Goal: Information Seeking & Learning: Learn about a topic

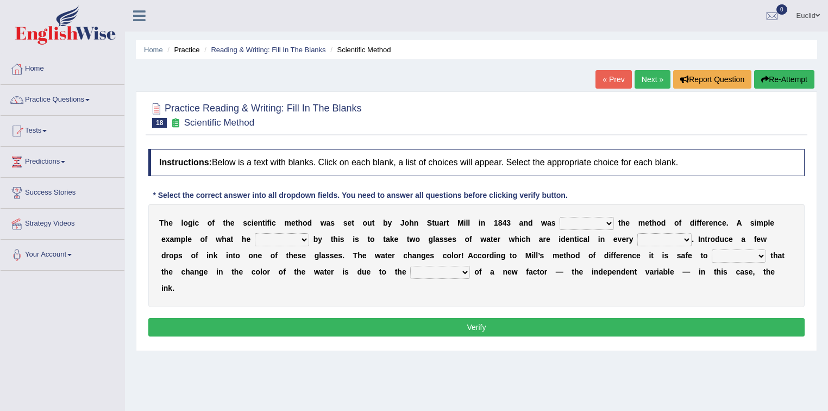
click at [612, 222] on select "pointed claimed demanded named" at bounding box center [587, 223] width 54 height 13
click at [459, 271] on select "introduction magnitude preparation purification" at bounding box center [440, 272] width 60 height 13
select select "purification"
click at [410, 266] on select "introduction magnitude preparation purification" at bounding box center [440, 272] width 60 height 13
click at [755, 253] on select "assume discuss prefer acclaim" at bounding box center [739, 255] width 54 height 13
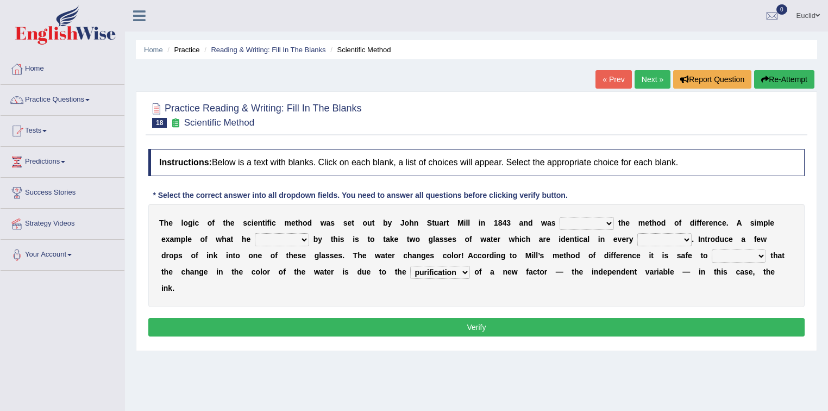
select select "discuss"
click at [712, 249] on select "assume discuss prefer acclaim" at bounding box center [739, 255] width 54 height 13
click at [656, 239] on select "thought identity measure respect" at bounding box center [665, 239] width 54 height 13
select select "measure"
click at [638, 233] on select "thought identity measure respect" at bounding box center [665, 239] width 54 height 13
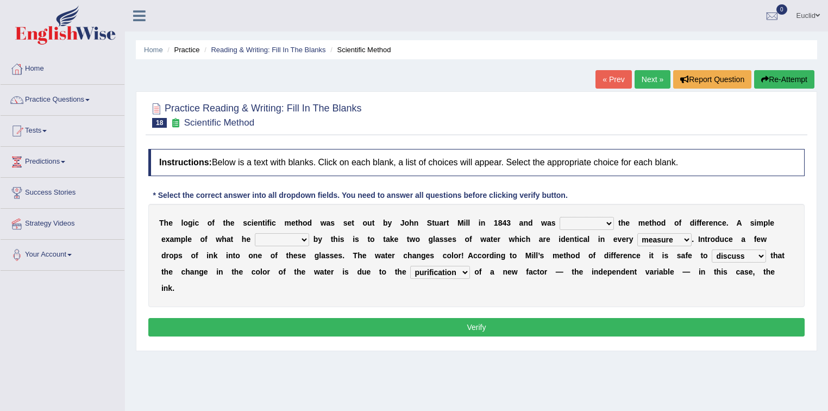
click at [265, 234] on select "capped charged found meant" at bounding box center [282, 239] width 54 height 13
select select "capped"
click at [255, 233] on select "capped charged found meant" at bounding box center [282, 239] width 54 height 13
click at [594, 223] on select "pointed claimed demanded named" at bounding box center [587, 223] width 54 height 13
select select "claimed"
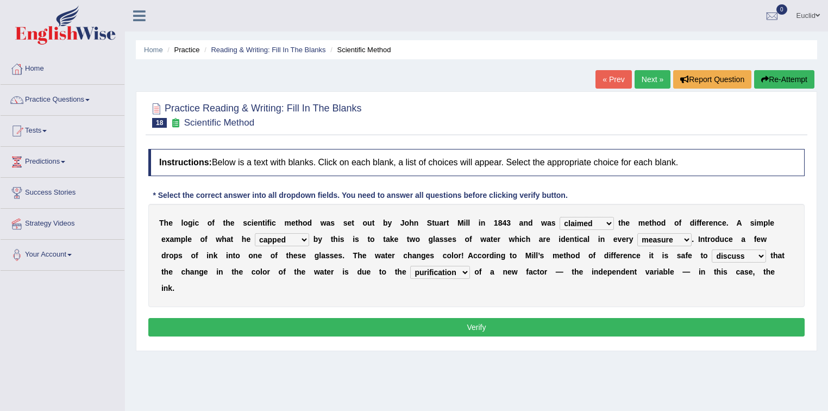
click at [560, 217] on select "pointed claimed demanded named" at bounding box center [587, 223] width 54 height 13
click at [497, 327] on button "Verify" at bounding box center [476, 327] width 657 height 18
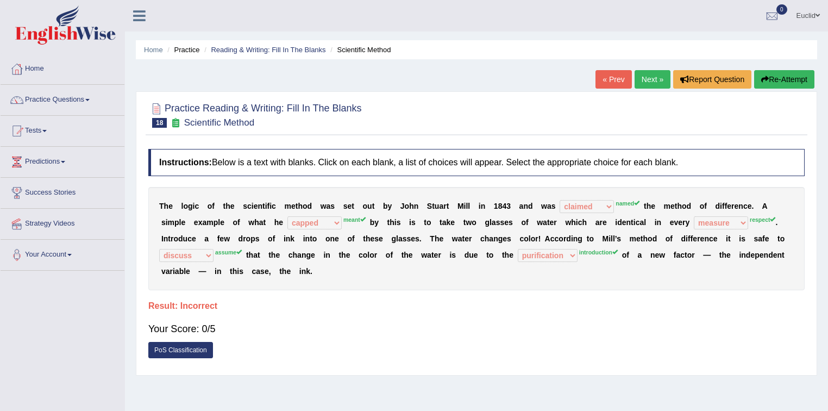
click at [653, 80] on link "Next »" at bounding box center [653, 79] width 36 height 18
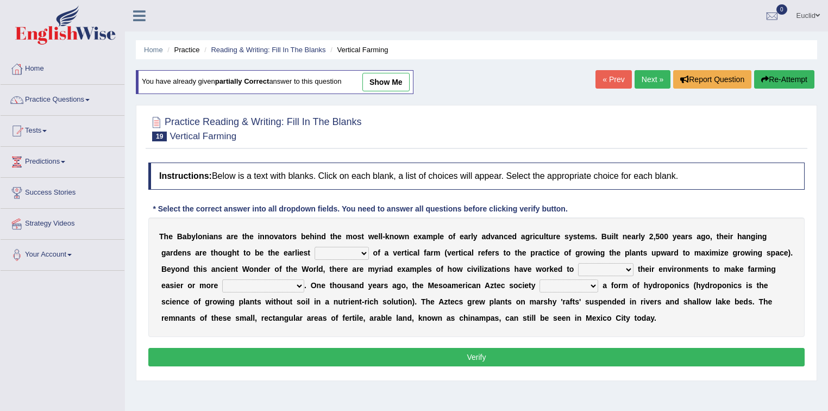
click at [348, 249] on select "prototype failure discredit protocol" at bounding box center [342, 253] width 54 height 13
